Goal: Task Accomplishment & Management: Use online tool/utility

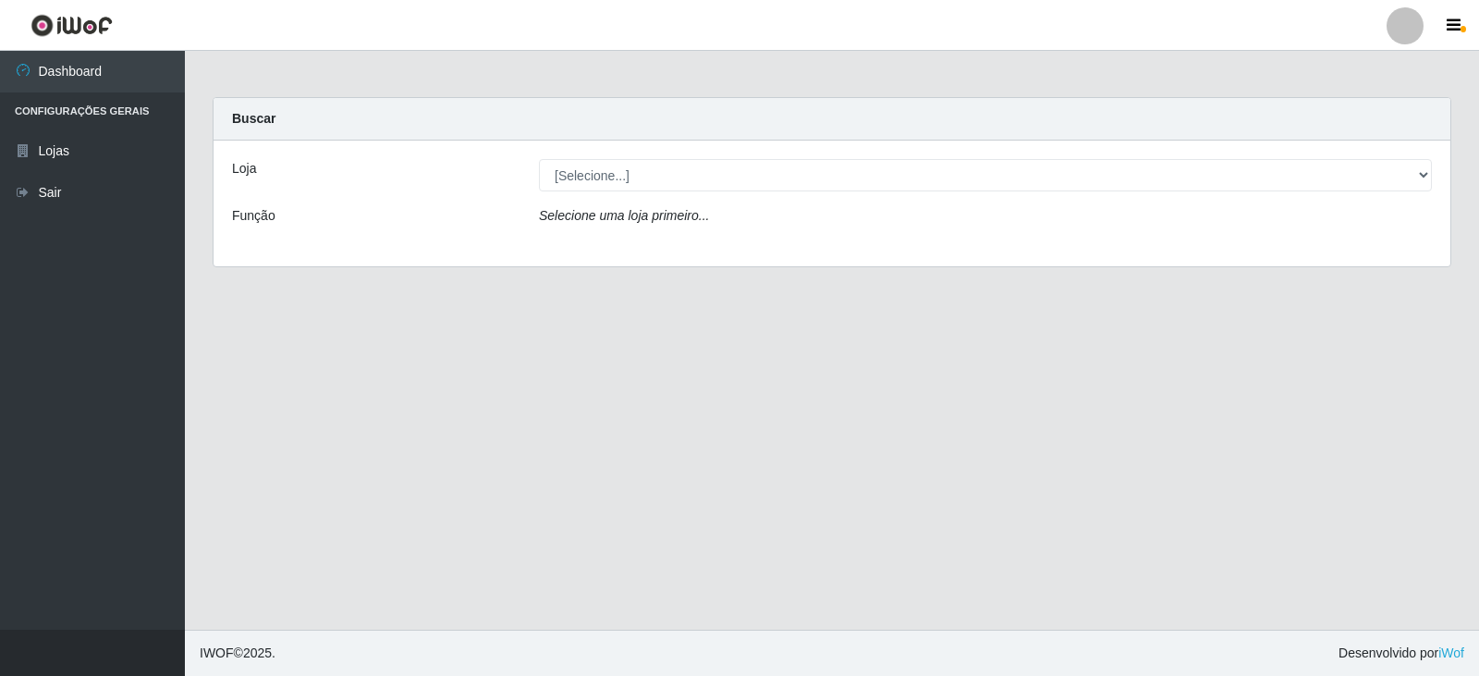
click at [679, 194] on div "Loja [Selecione...] Queiroz Atacadão - Catolé do Rocha Função Selecione uma loj…" at bounding box center [831, 203] width 1236 height 126
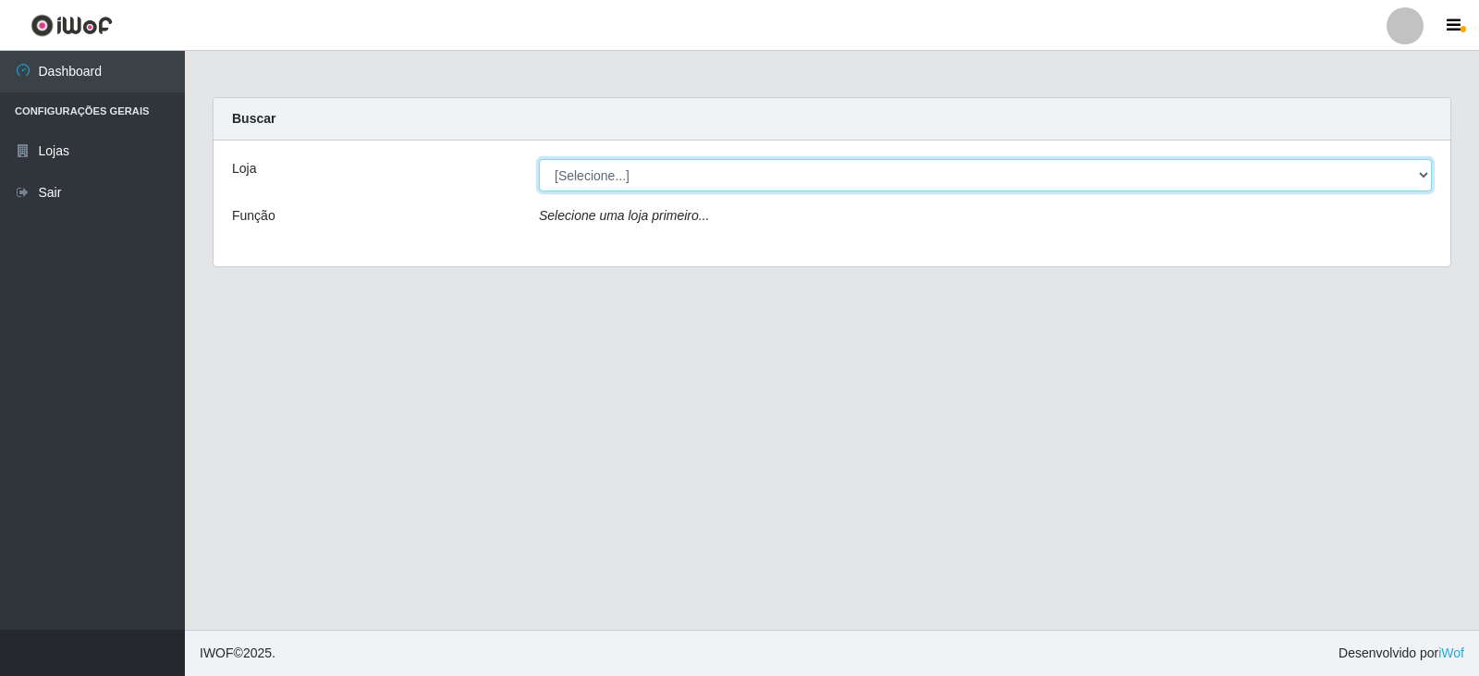
drag, startPoint x: 685, startPoint y: 182, endPoint x: 822, endPoint y: 188, distance: 137.8
click at [684, 182] on select "[Selecione...] Queiroz Atacadão - Catolé do Rocha" at bounding box center [985, 175] width 893 height 32
select select "500"
click at [539, 159] on select "[Selecione...] Queiroz Atacadão - Catolé do Rocha" at bounding box center [985, 175] width 893 height 32
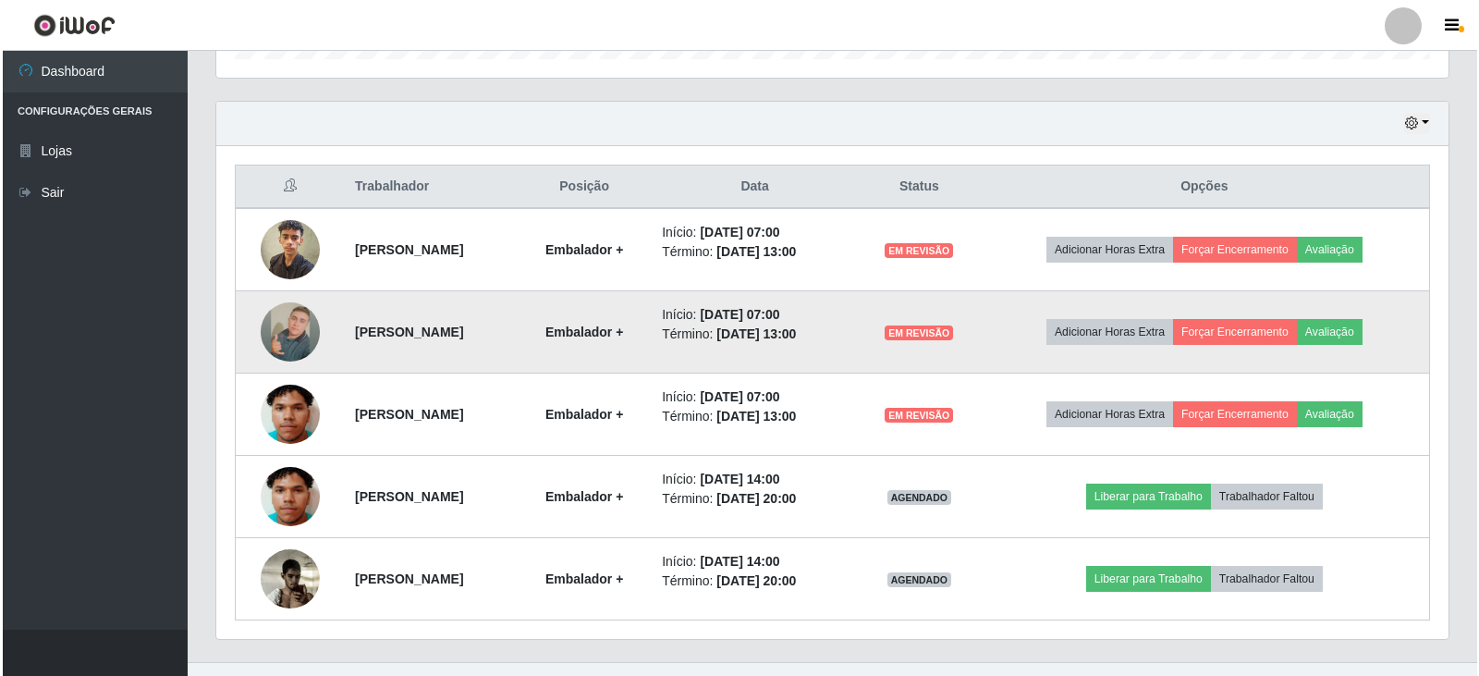
scroll to position [634, 0]
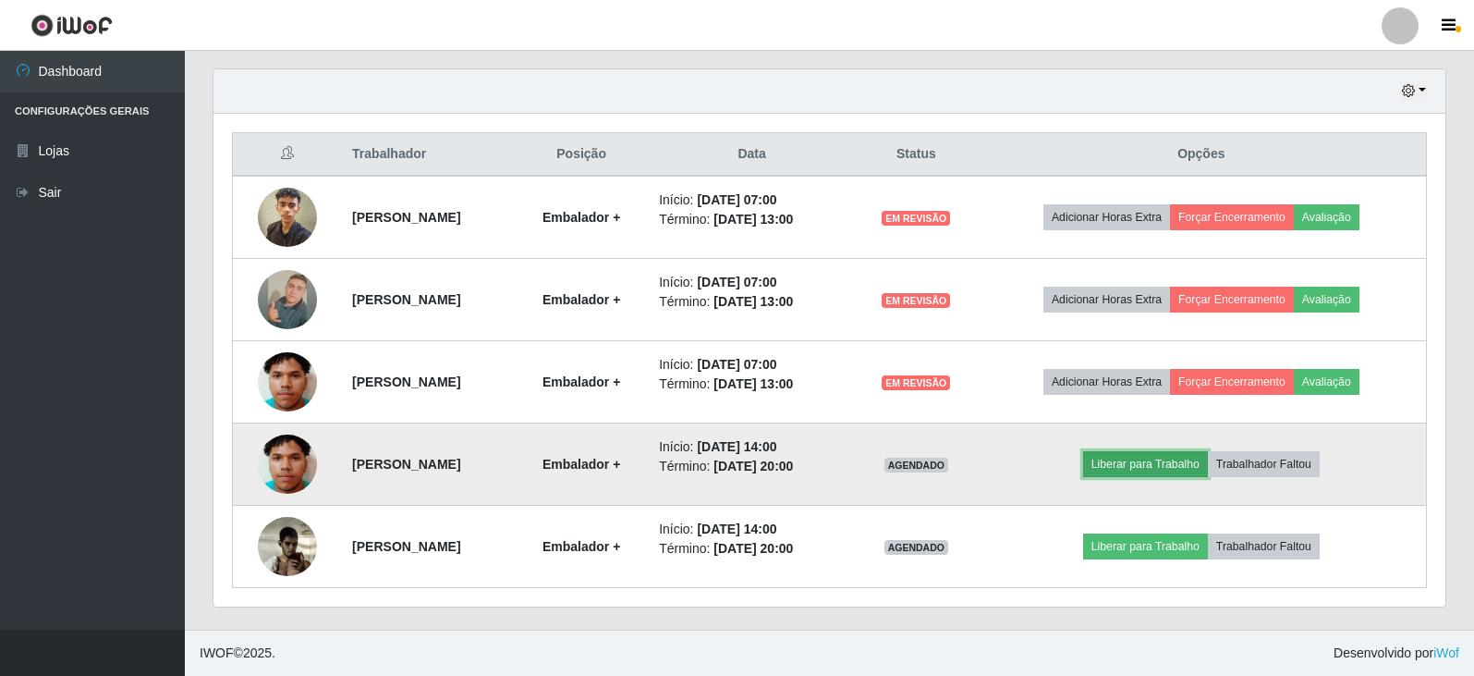
click at [1149, 468] on button "Liberar para Trabalho" at bounding box center [1145, 464] width 125 height 26
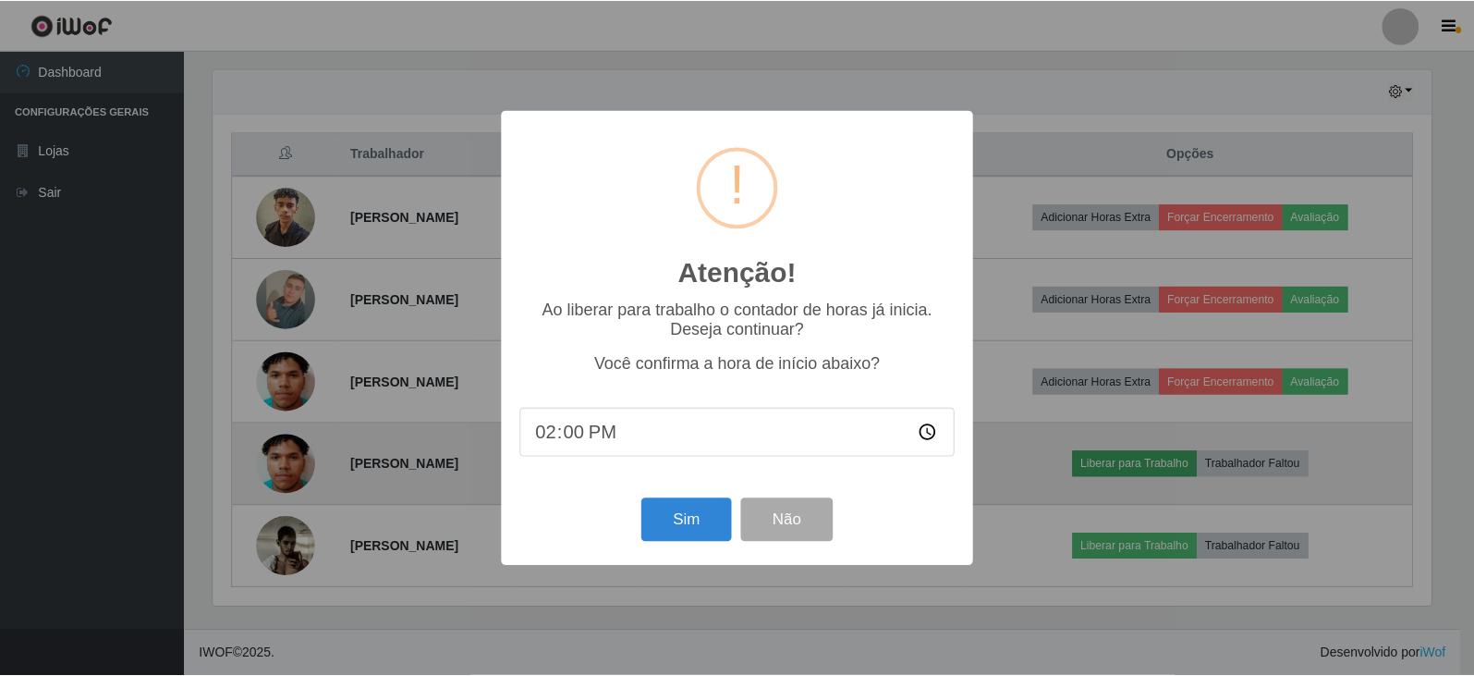
scroll to position [383, 1223]
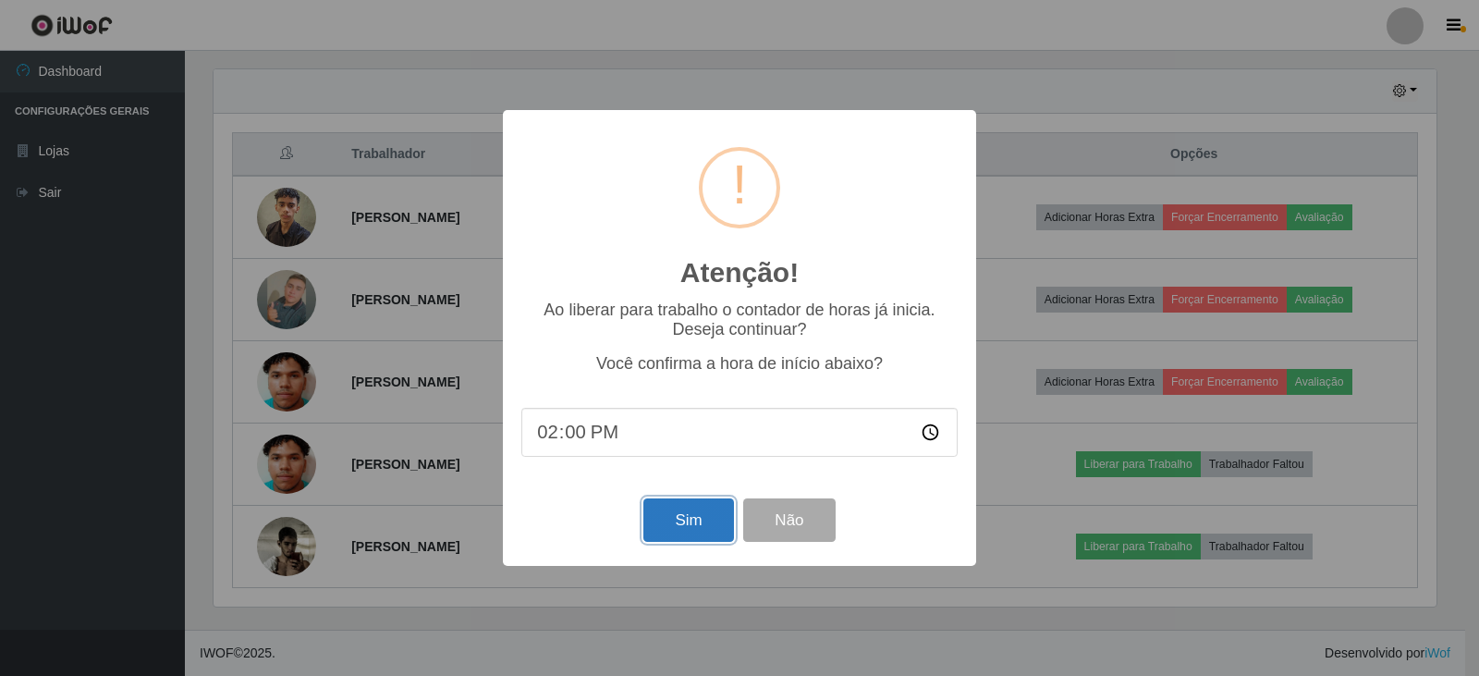
click at [712, 524] on button "Sim" at bounding box center [688, 519] width 90 height 43
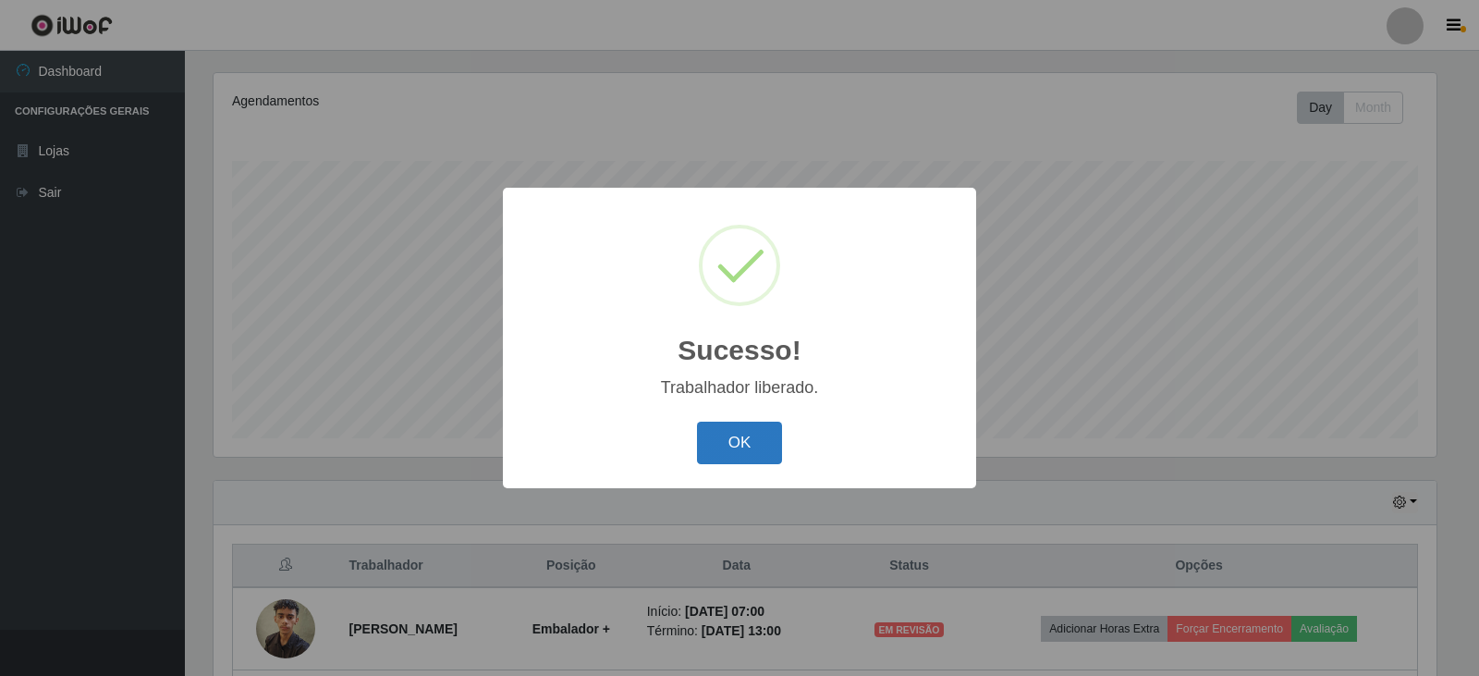
click at [749, 451] on button "OK" at bounding box center [740, 442] width 86 height 43
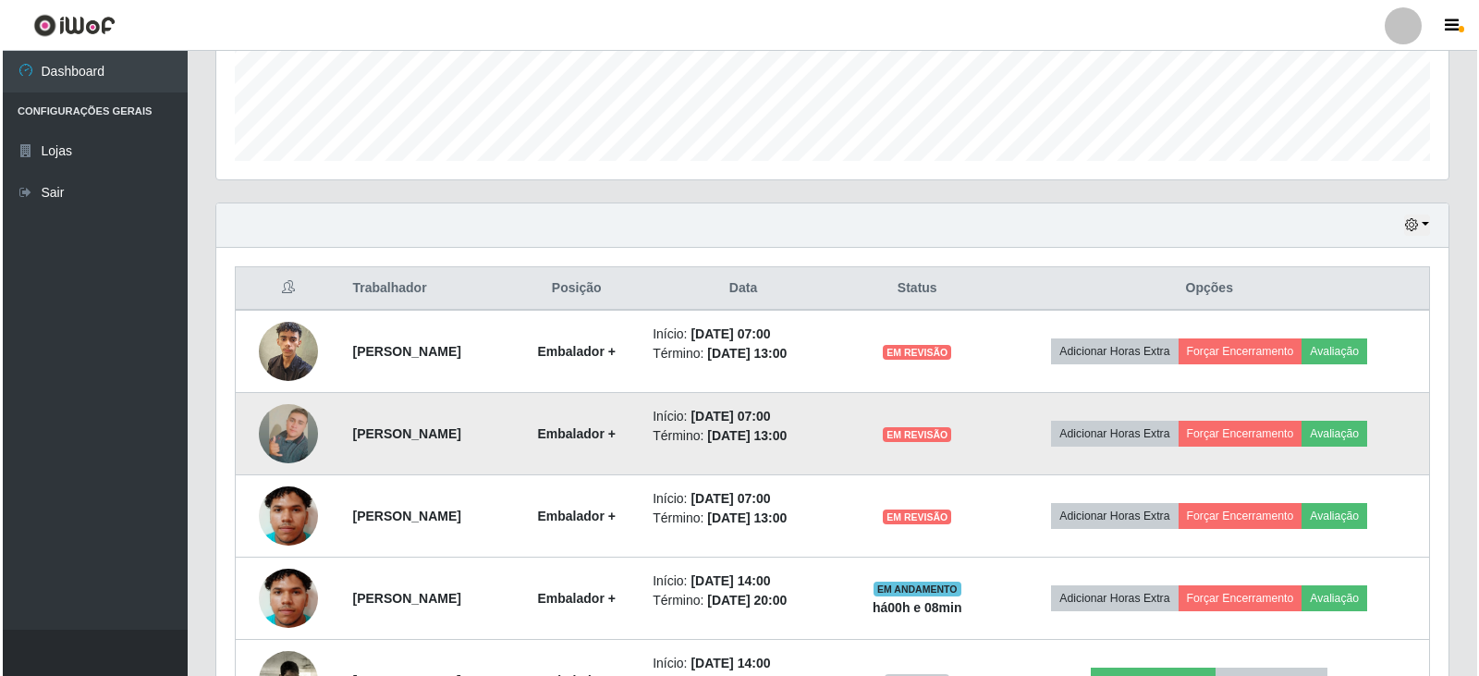
scroll to position [634, 0]
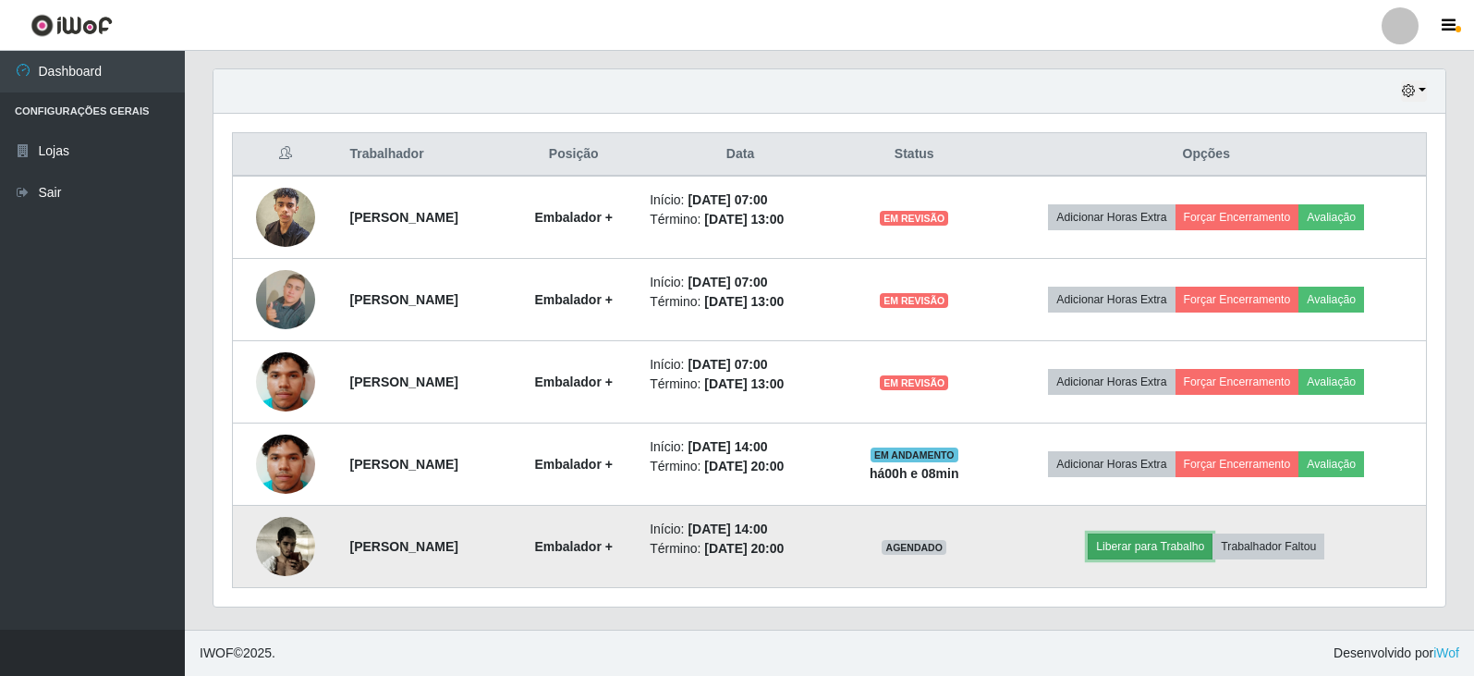
click at [1206, 551] on button "Liberar para Trabalho" at bounding box center [1150, 546] width 125 height 26
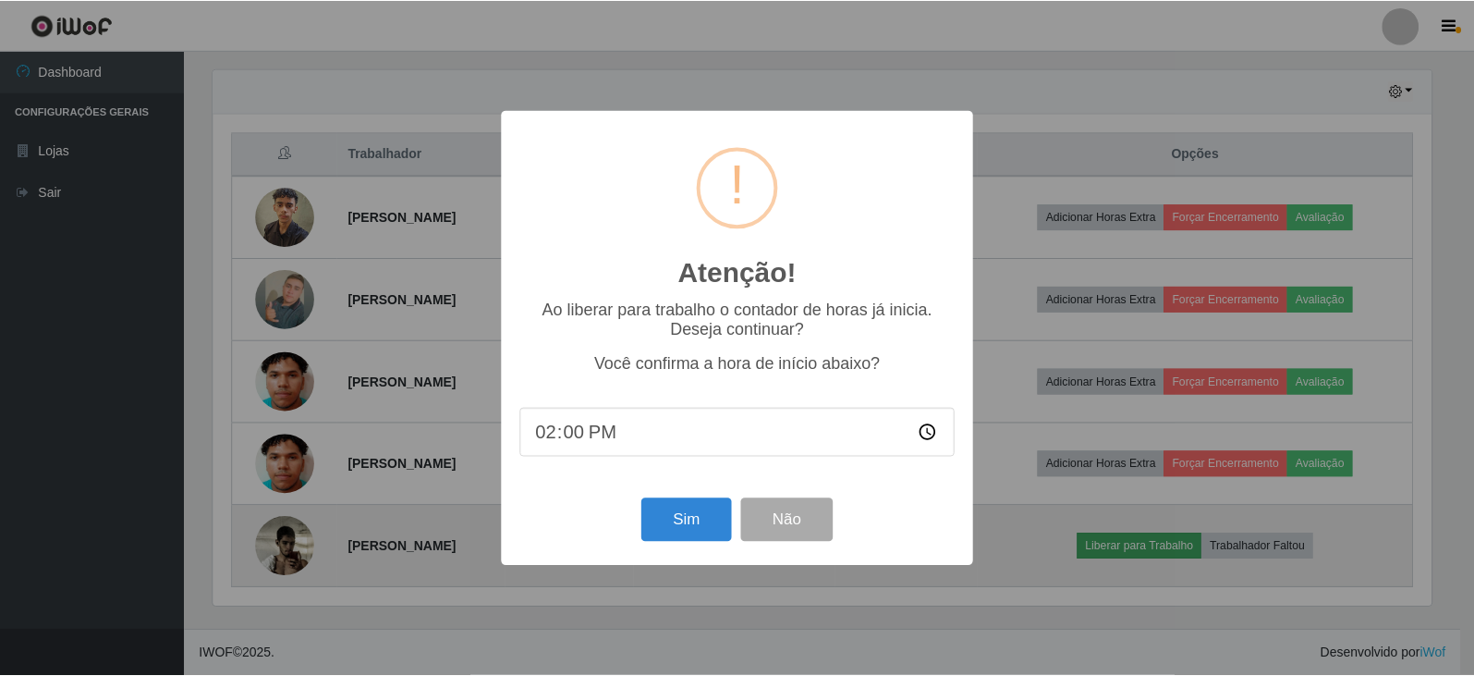
scroll to position [383, 1223]
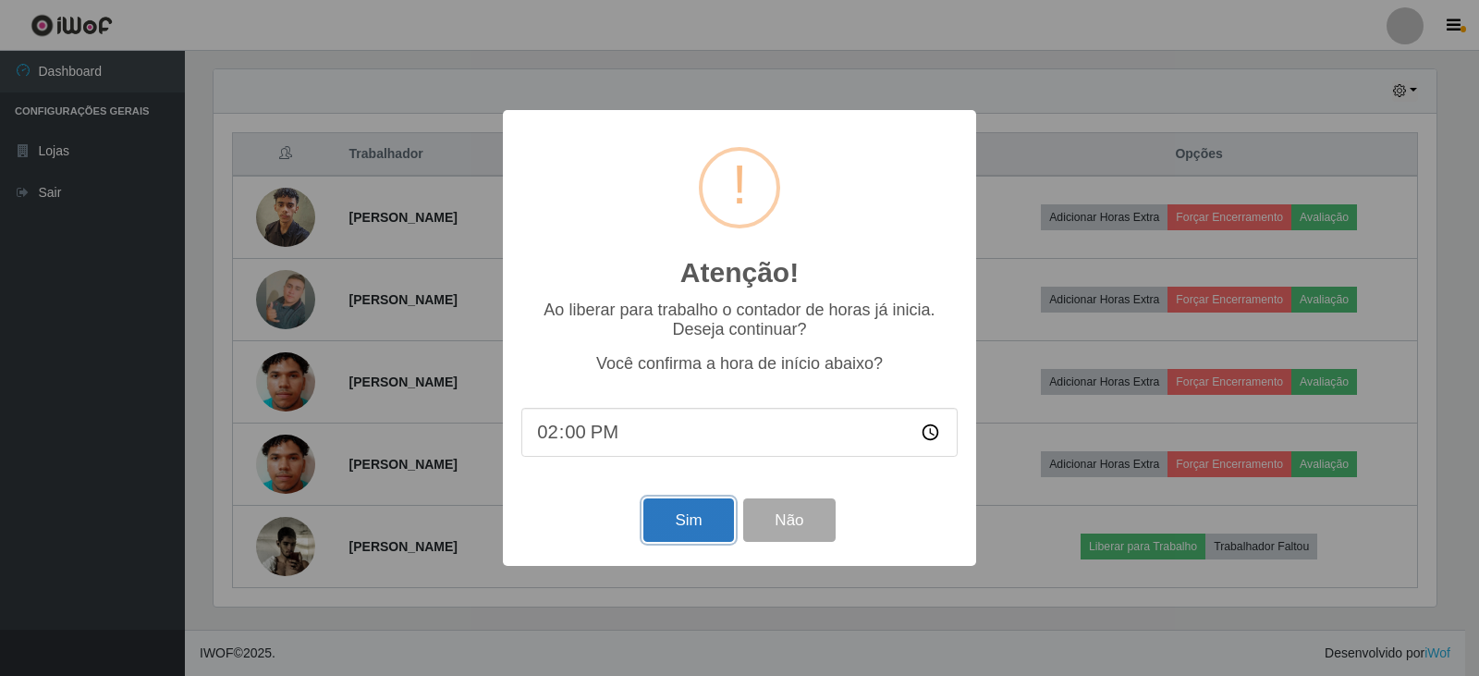
click at [667, 524] on button "Sim" at bounding box center [688, 519] width 90 height 43
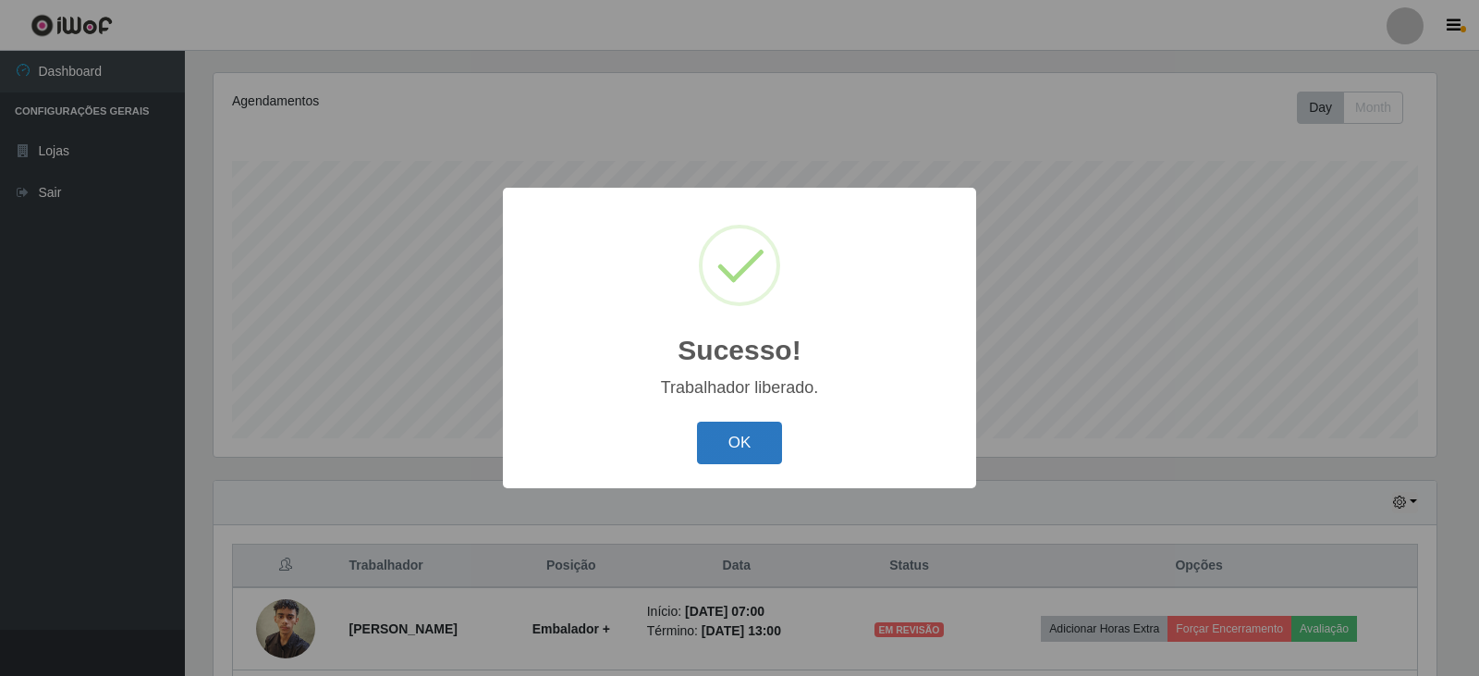
click at [762, 450] on button "OK" at bounding box center [740, 442] width 86 height 43
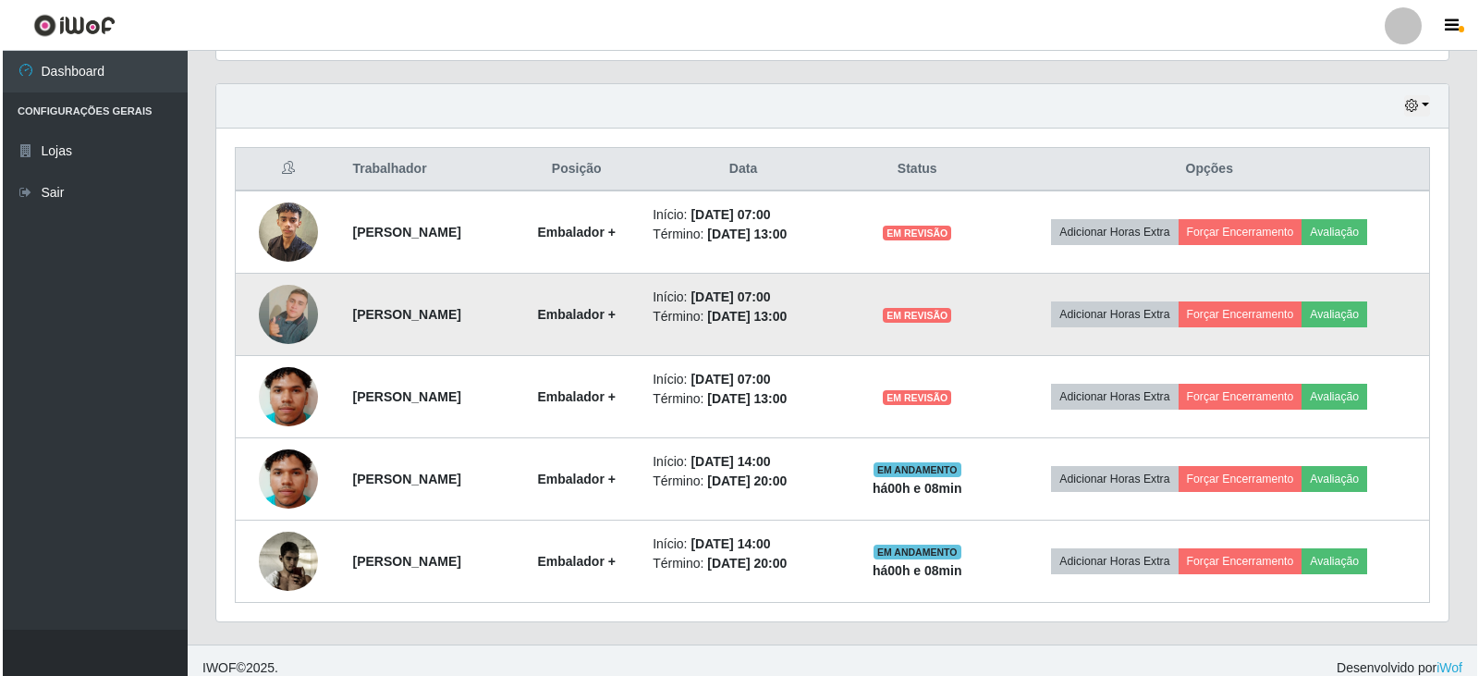
scroll to position [634, 0]
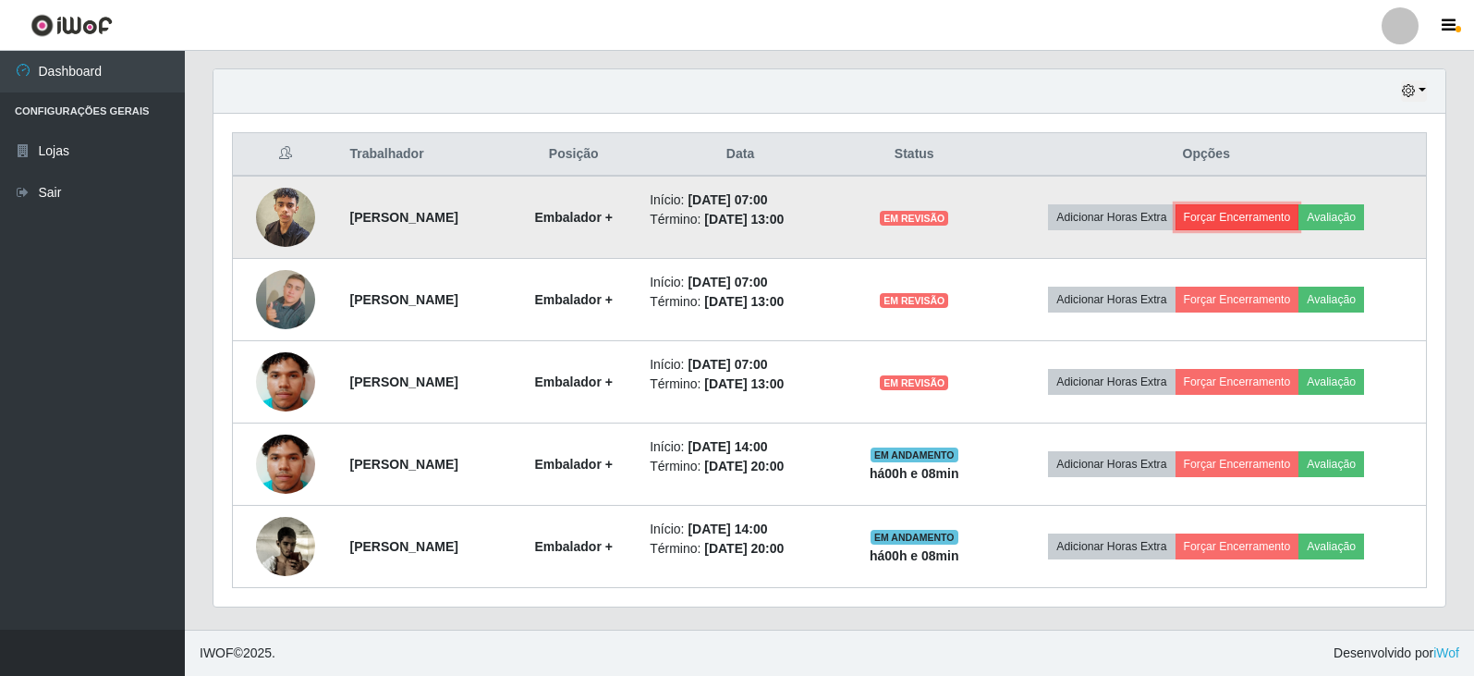
click at [1263, 223] on button "Forçar Encerramento" at bounding box center [1237, 217] width 124 height 26
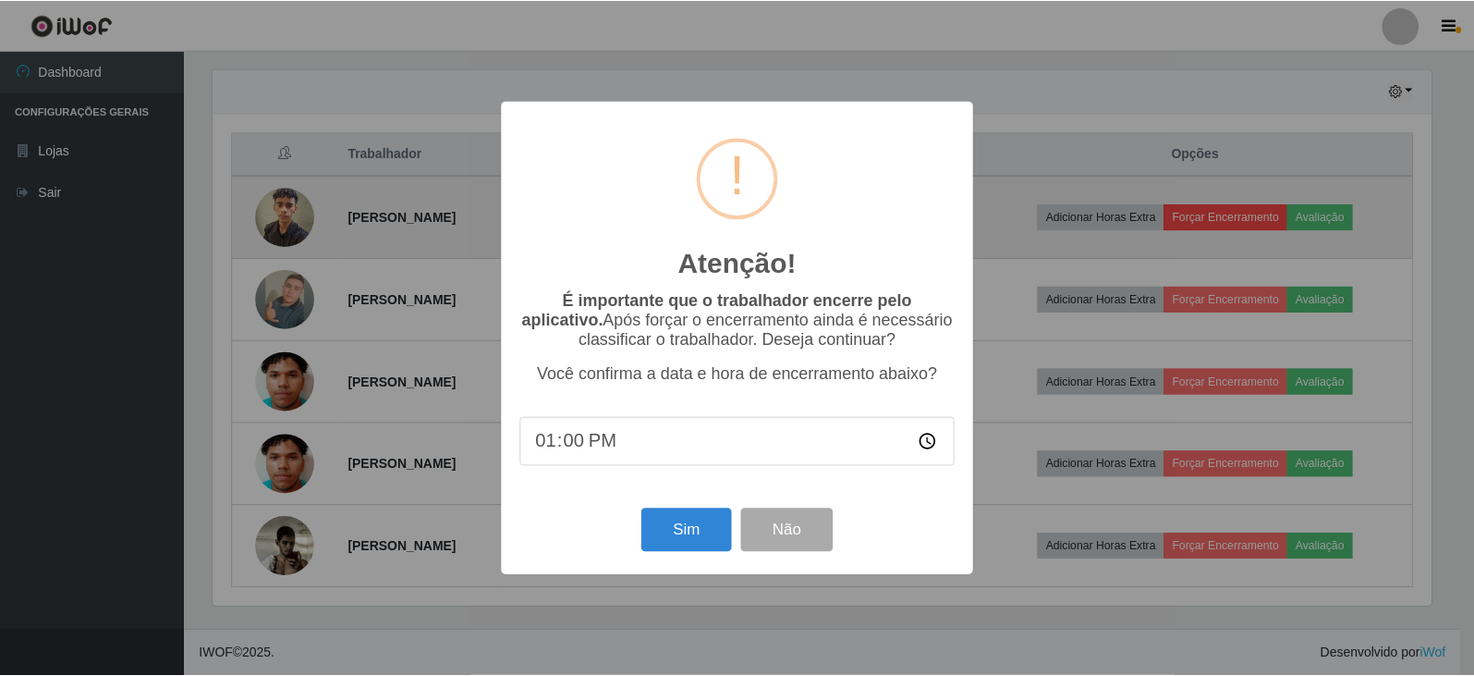
scroll to position [383, 1223]
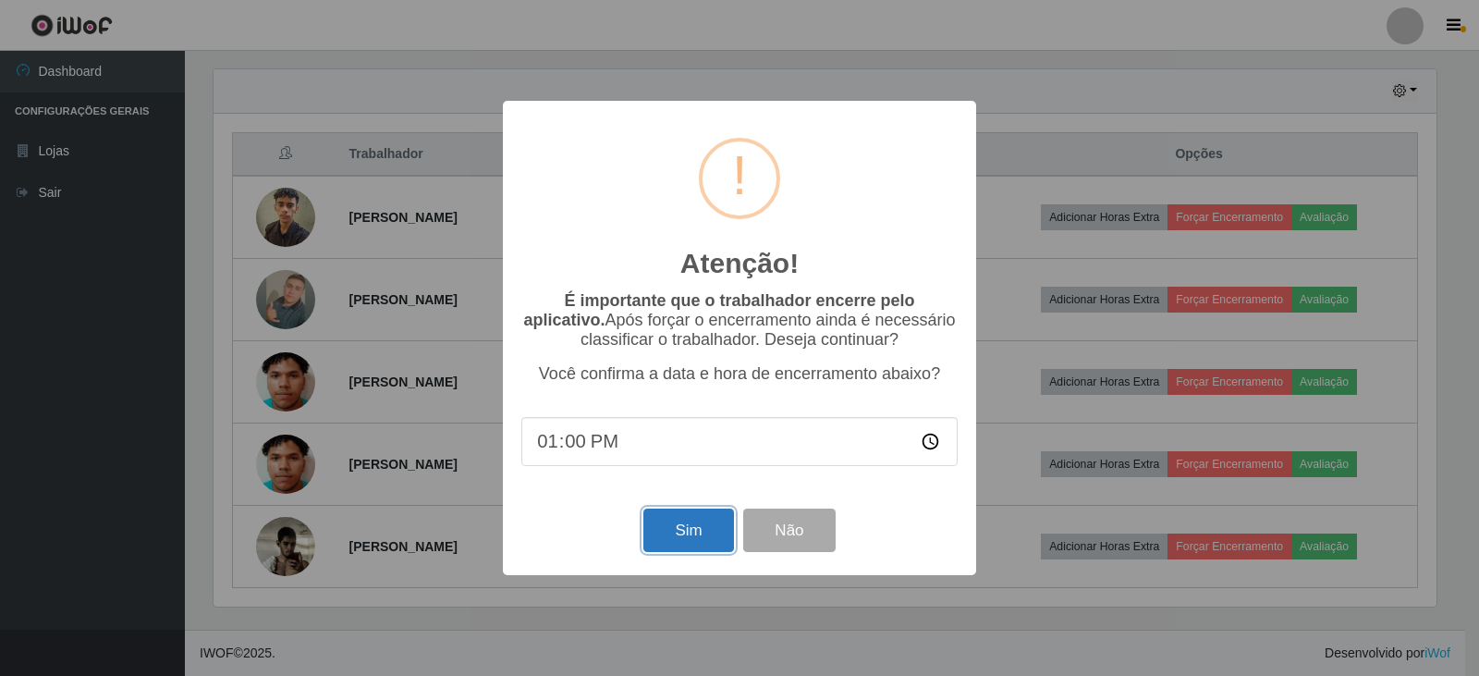
click at [689, 535] on button "Sim" at bounding box center [688, 529] width 90 height 43
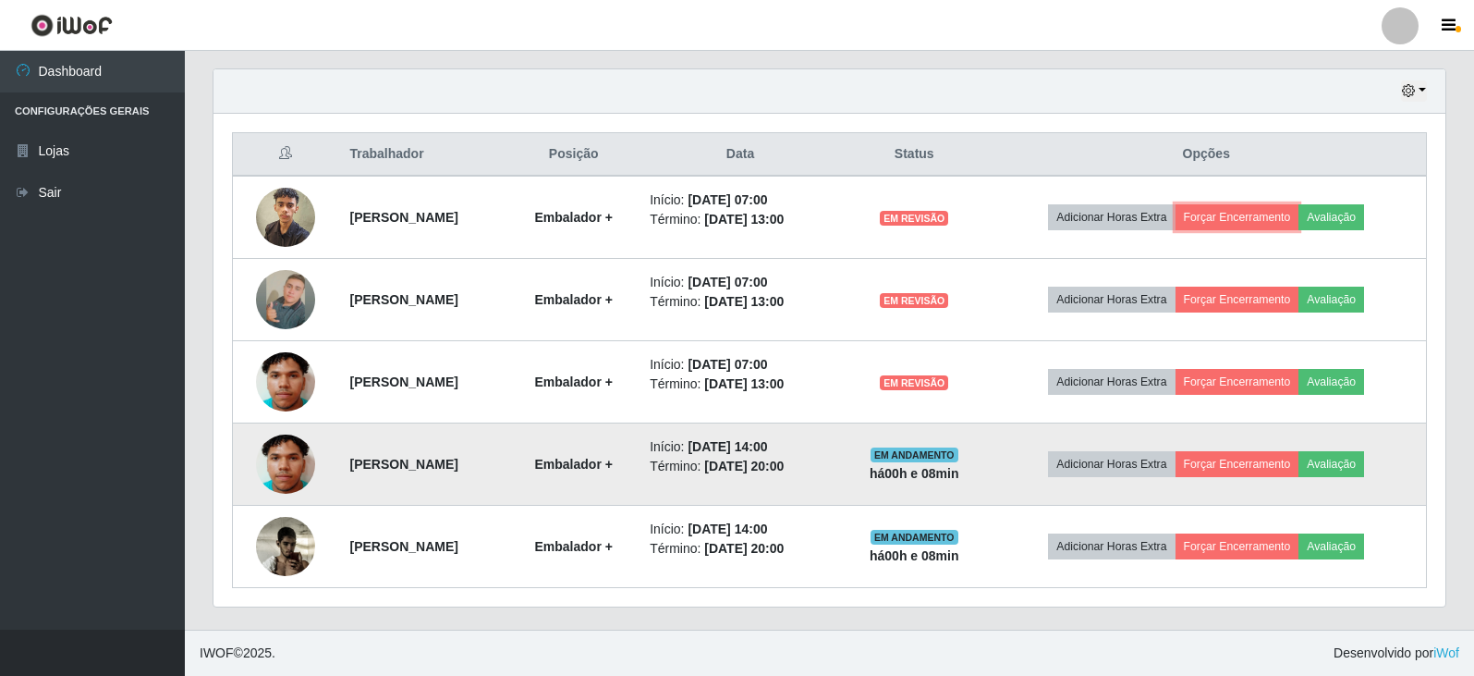
scroll to position [0, 0]
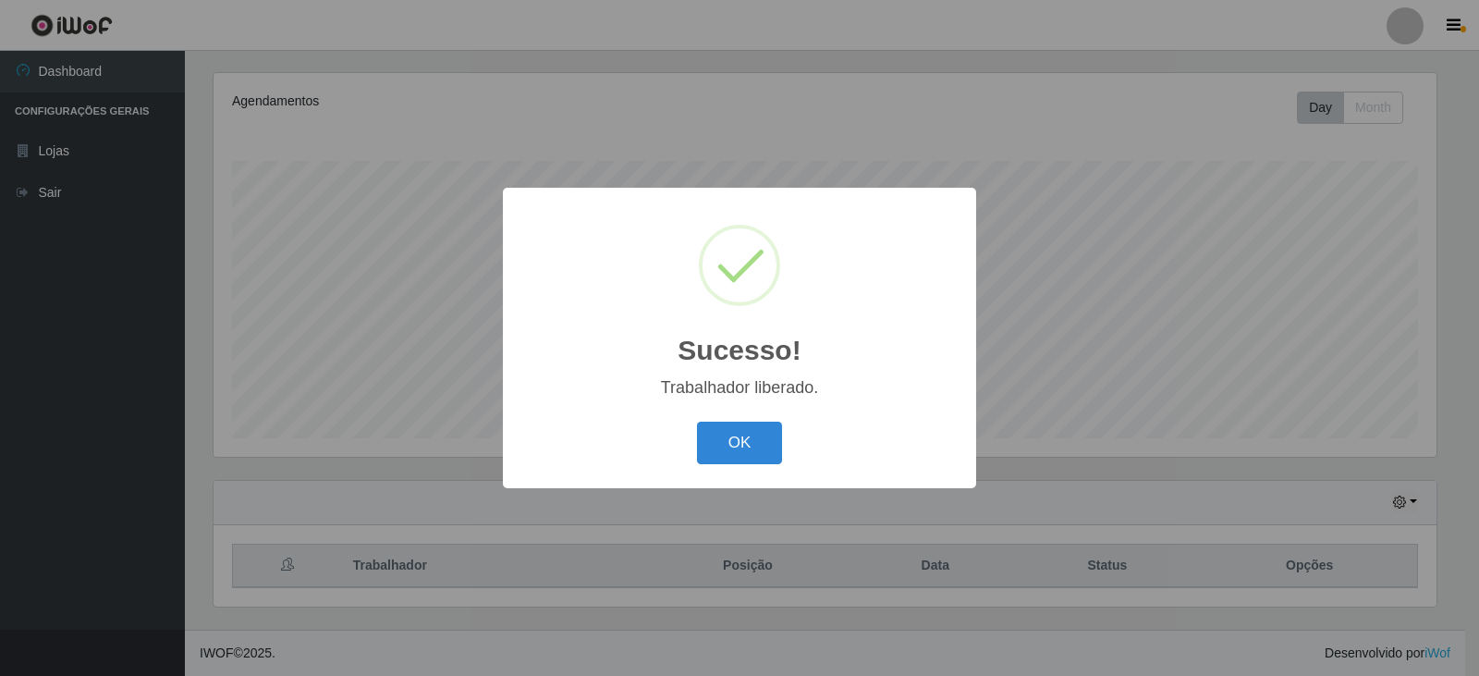
click at [1271, 295] on div "Sucesso! × Trabalhador liberado. OK Cancel" at bounding box center [739, 338] width 1479 height 676
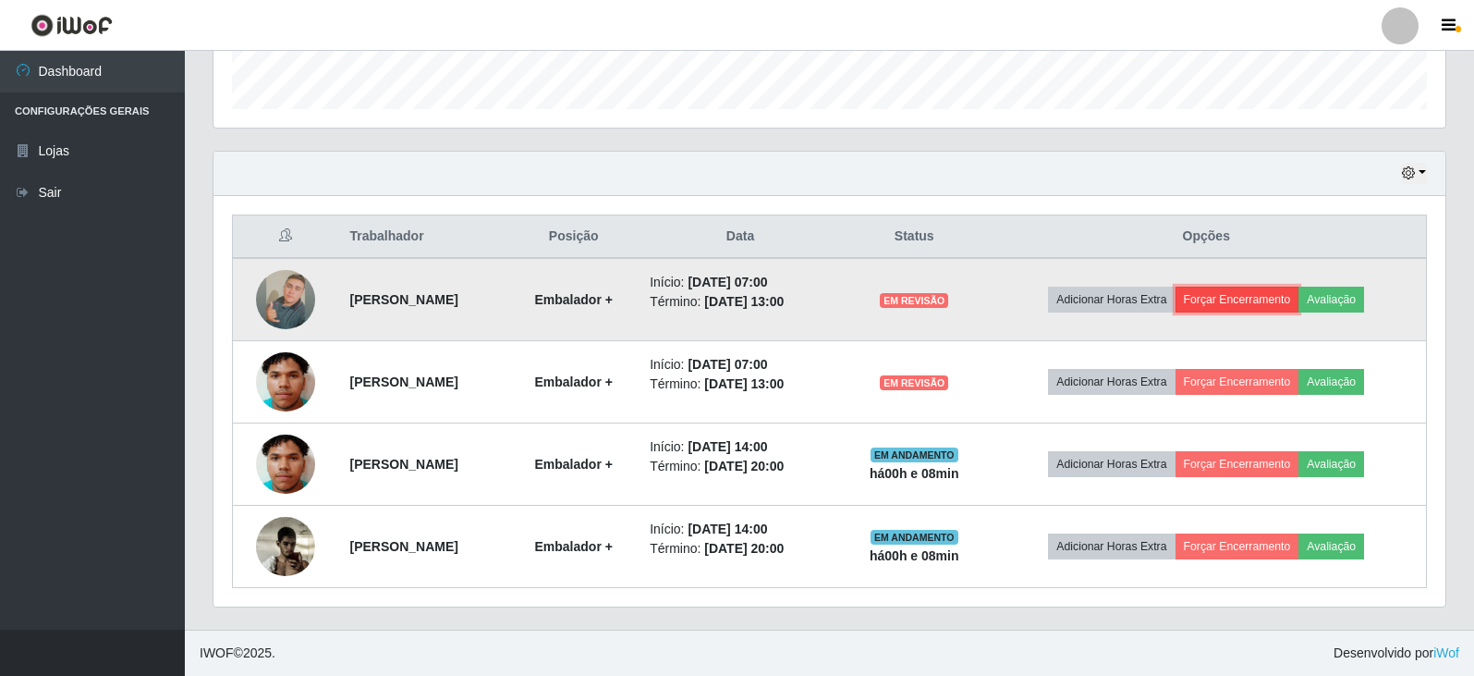
click at [1252, 296] on button "Forçar Encerramento" at bounding box center [1237, 299] width 124 height 26
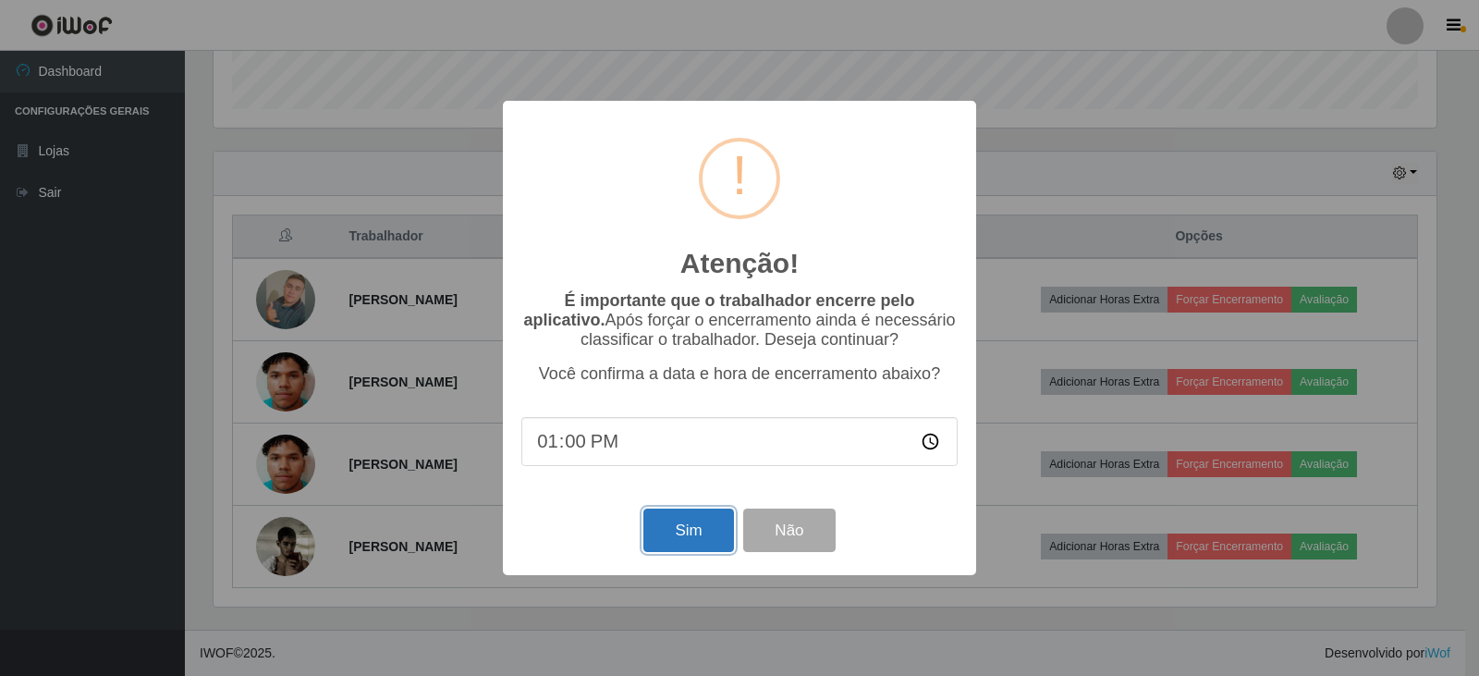
click at [707, 538] on button "Sim" at bounding box center [688, 529] width 90 height 43
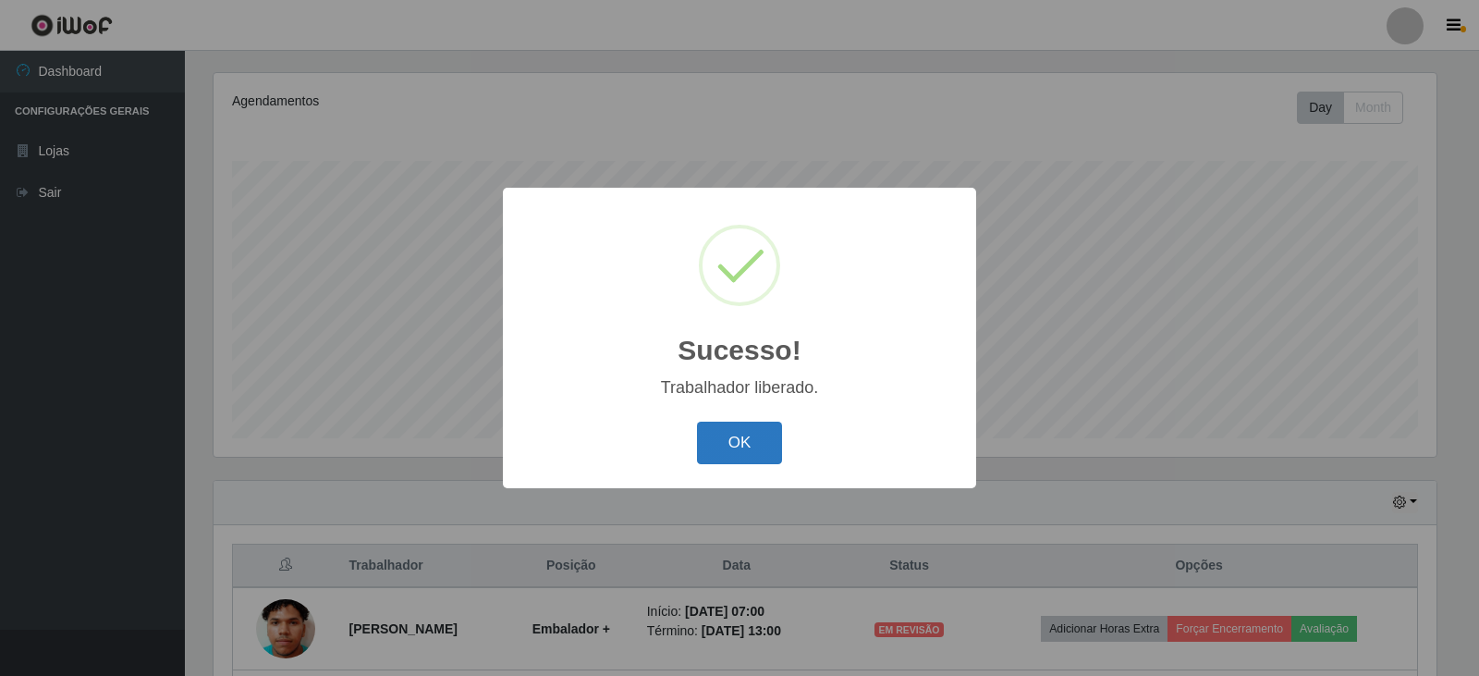
click at [754, 444] on button "OK" at bounding box center [740, 442] width 86 height 43
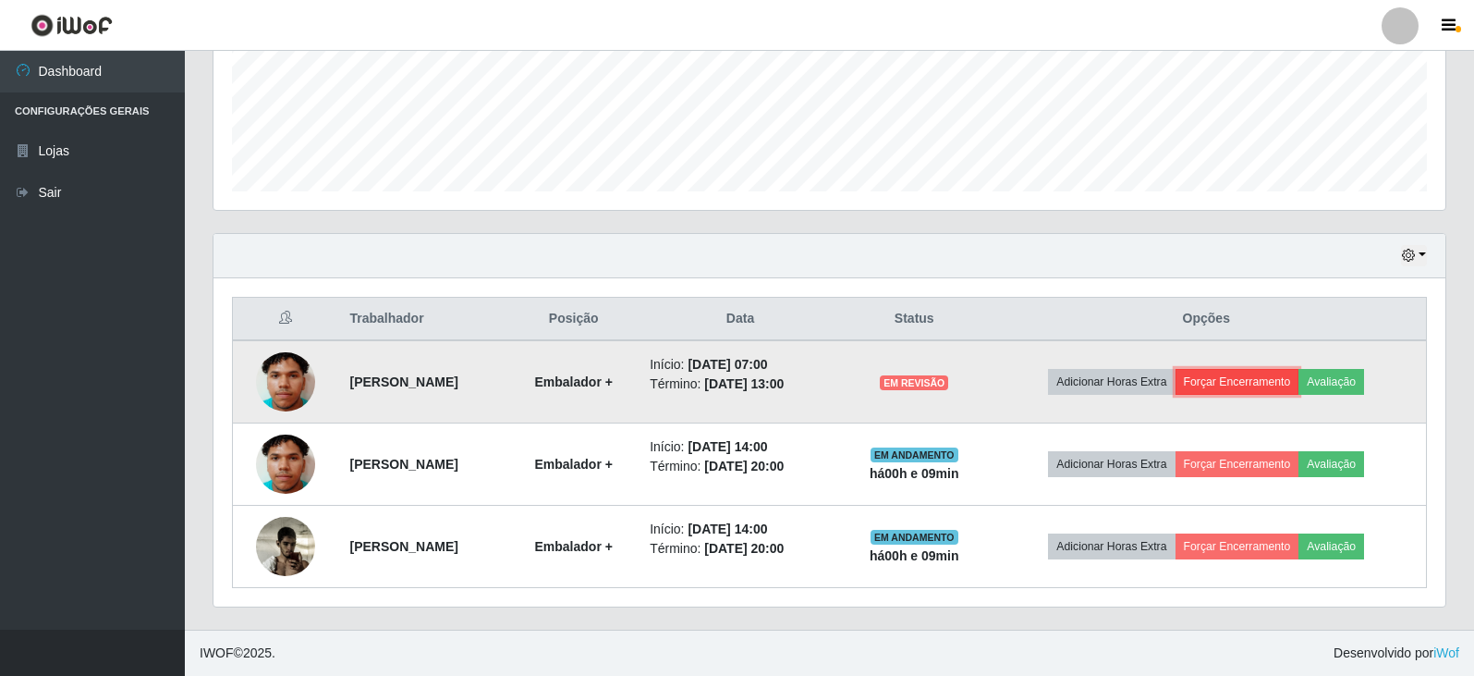
click at [1250, 378] on button "Forçar Encerramento" at bounding box center [1237, 382] width 124 height 26
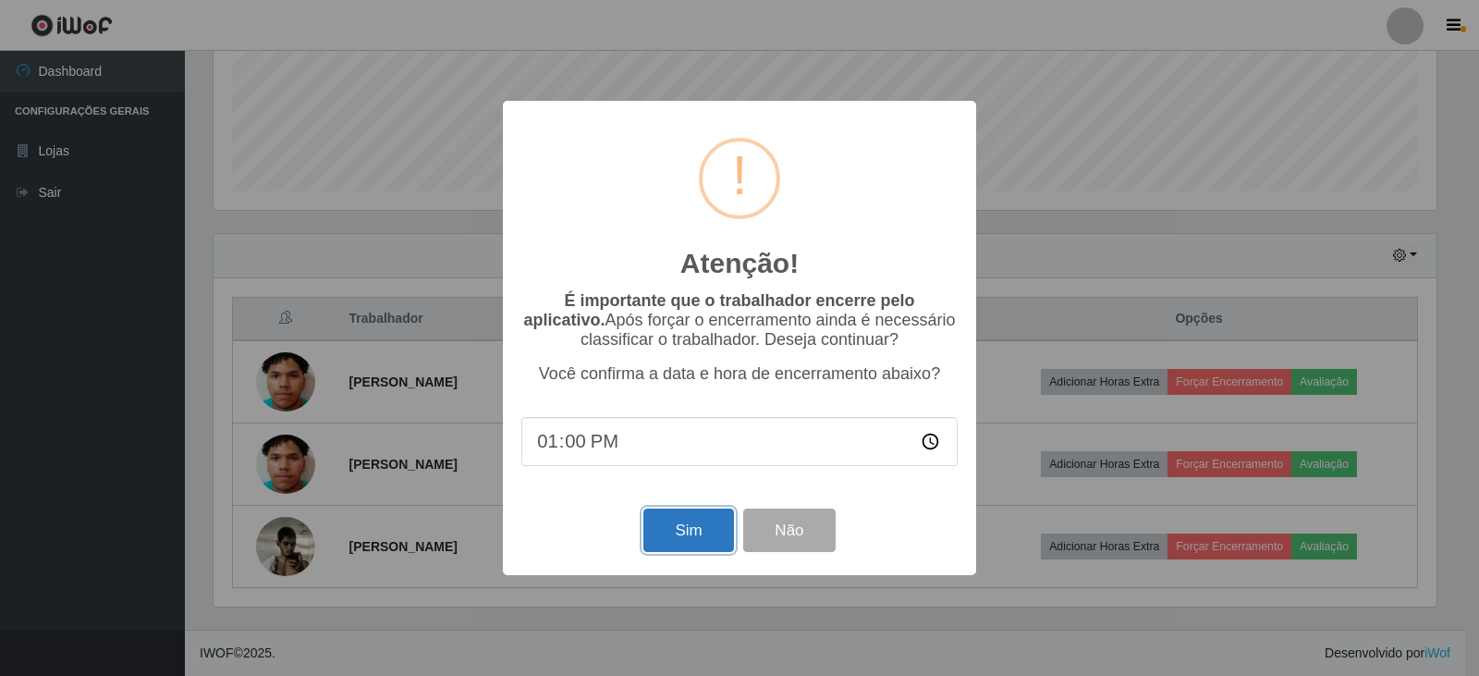
click at [697, 531] on button "Sim" at bounding box center [688, 529] width 90 height 43
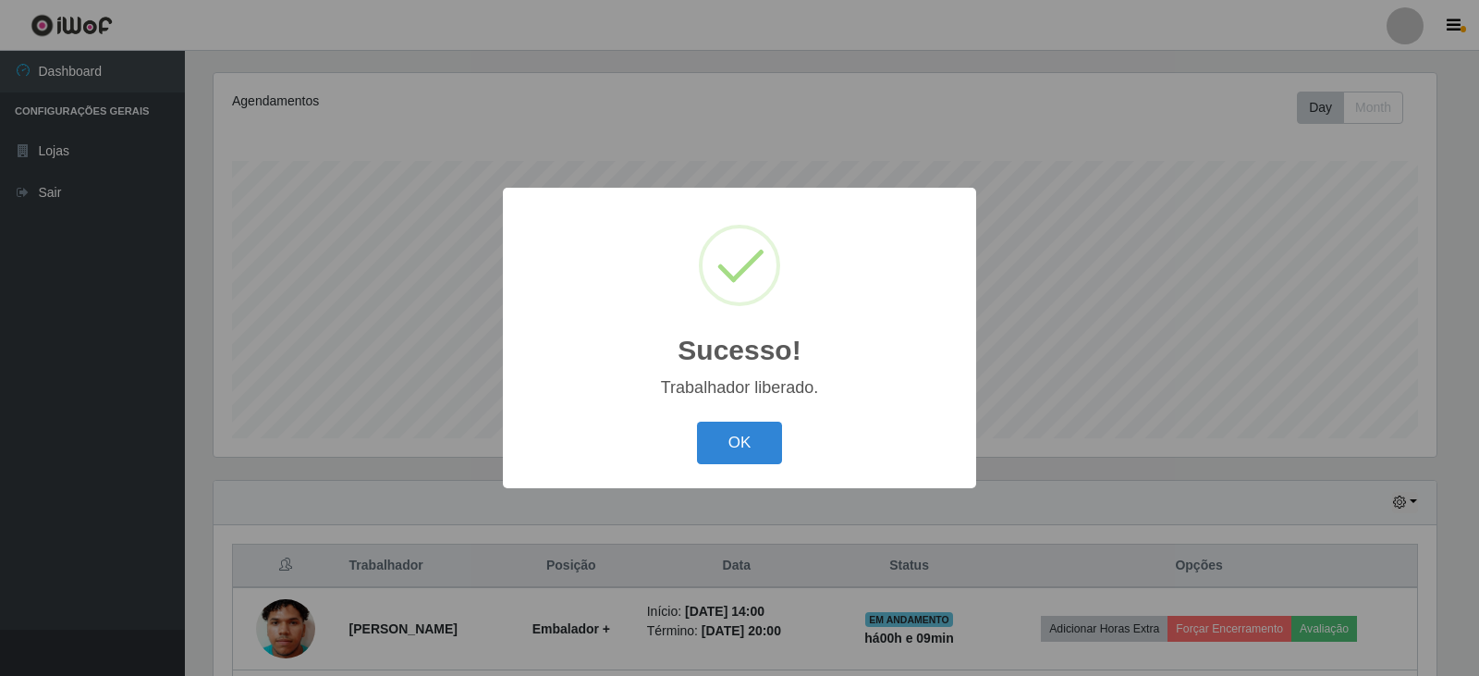
click at [697, 421] on button "OK" at bounding box center [740, 442] width 86 height 43
